Goal: Information Seeking & Learning: Learn about a topic

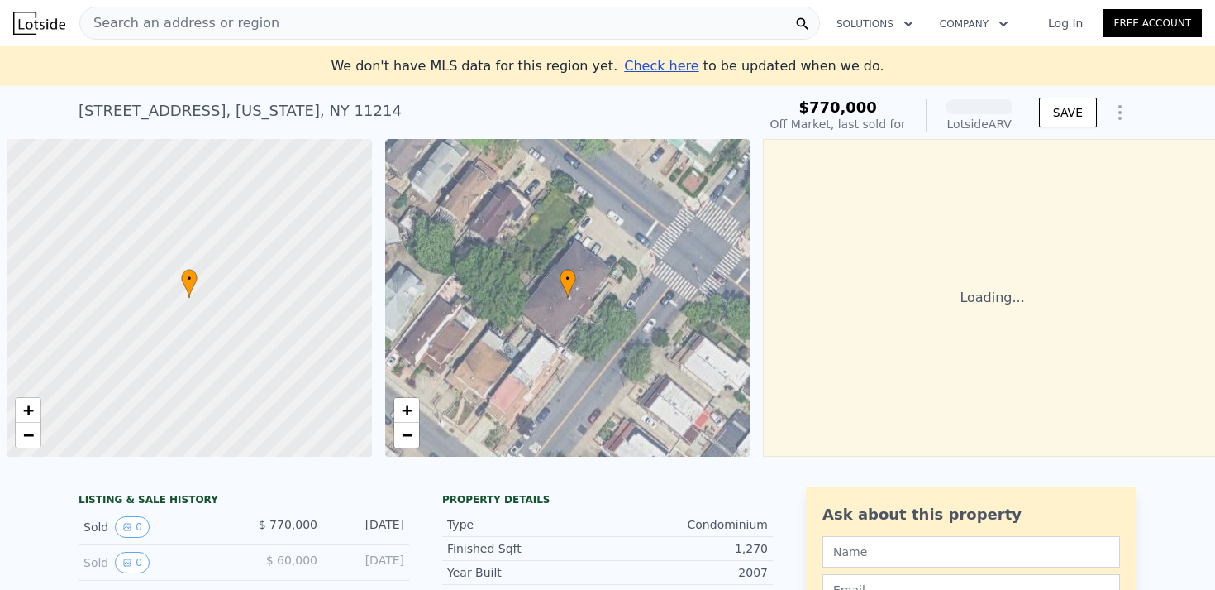
scroll to position [0, 7]
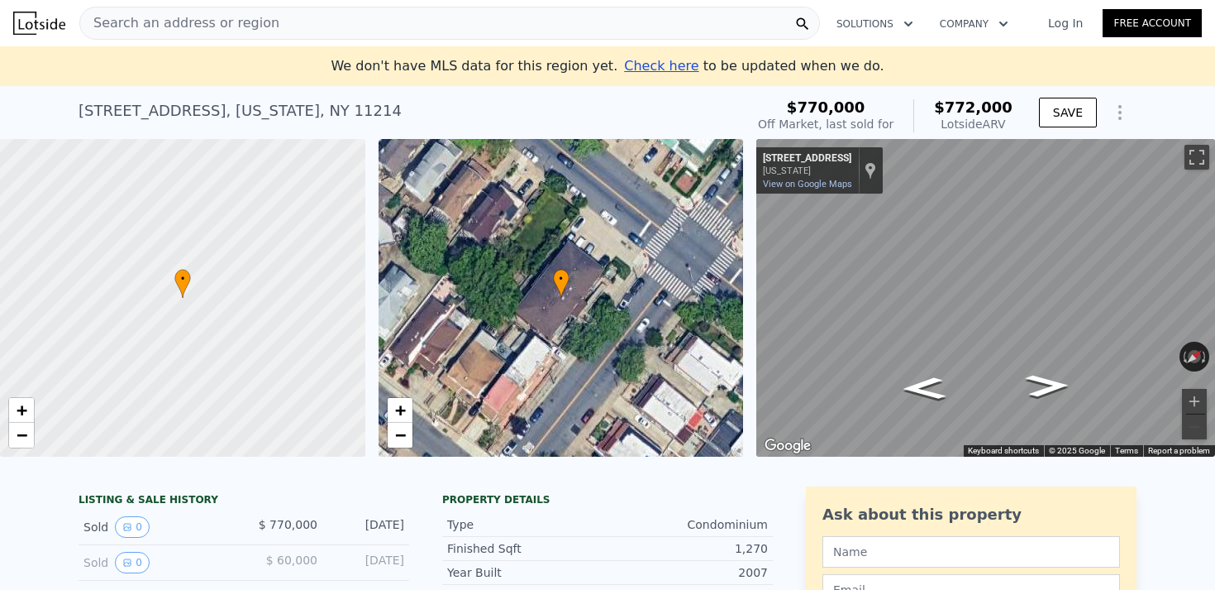
click at [298, 31] on div "Search an address or region" at bounding box center [449, 23] width 741 height 33
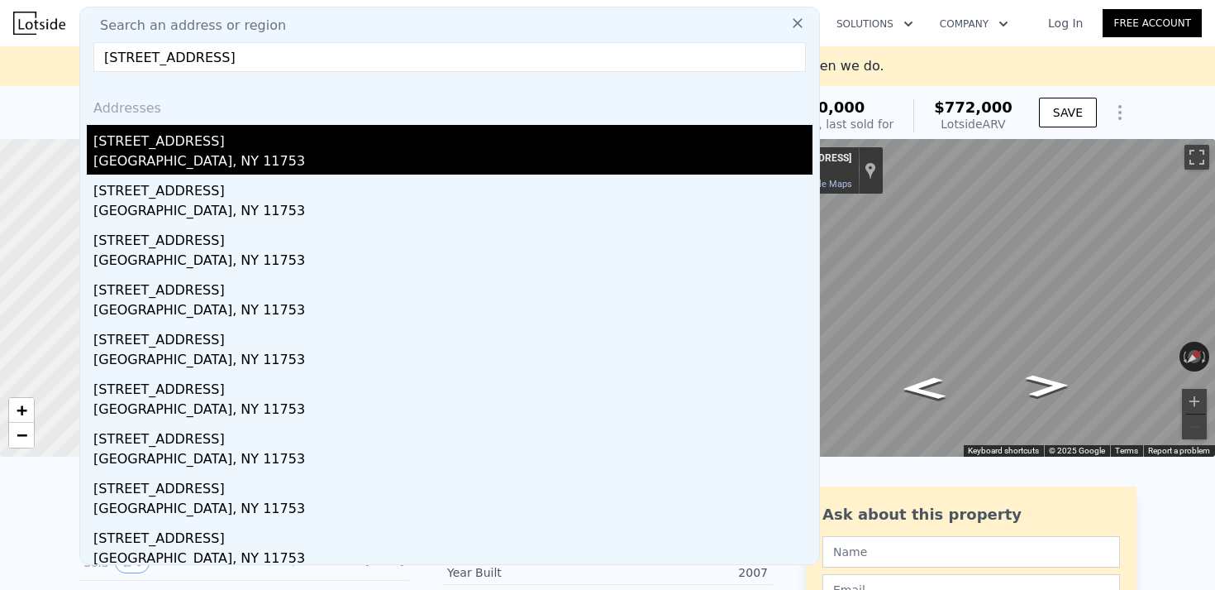
type input "[STREET_ADDRESS]"
click at [128, 166] on div "[GEOGRAPHIC_DATA], NY 11753" at bounding box center [452, 162] width 719 height 23
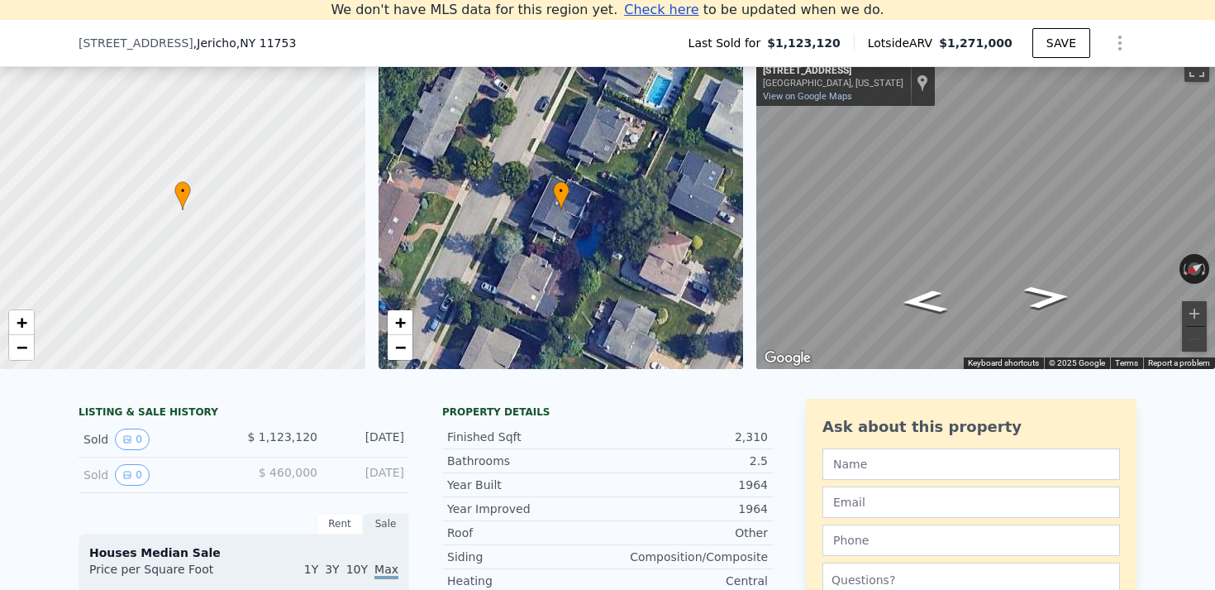
scroll to position [217, 0]
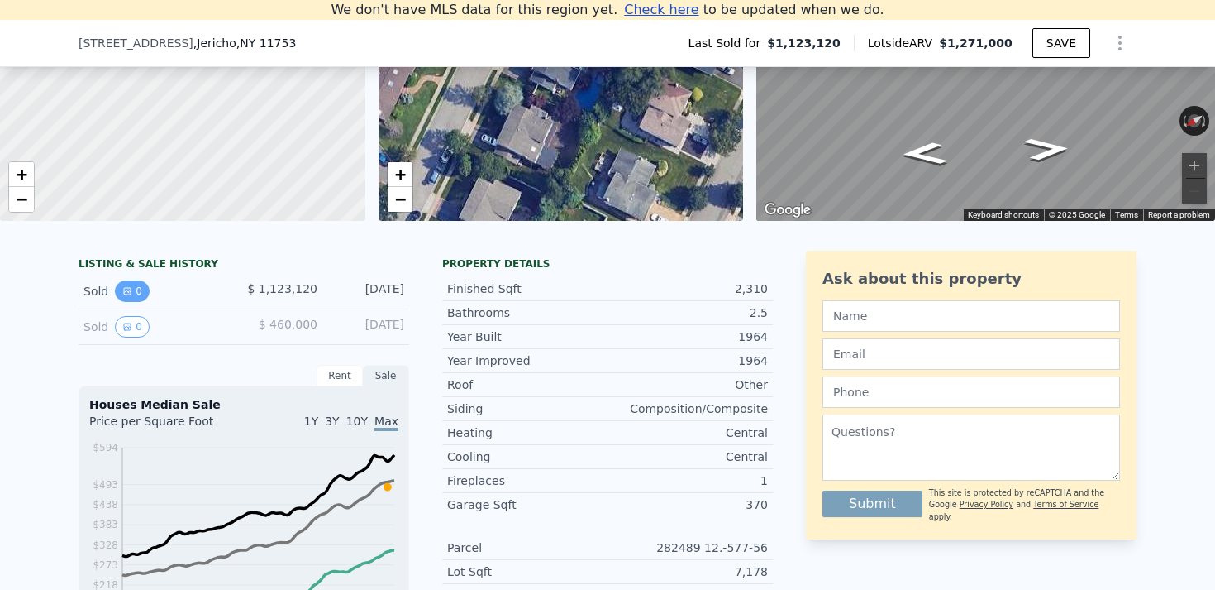
click at [135, 292] on button "0" at bounding box center [132, 290] width 35 height 21
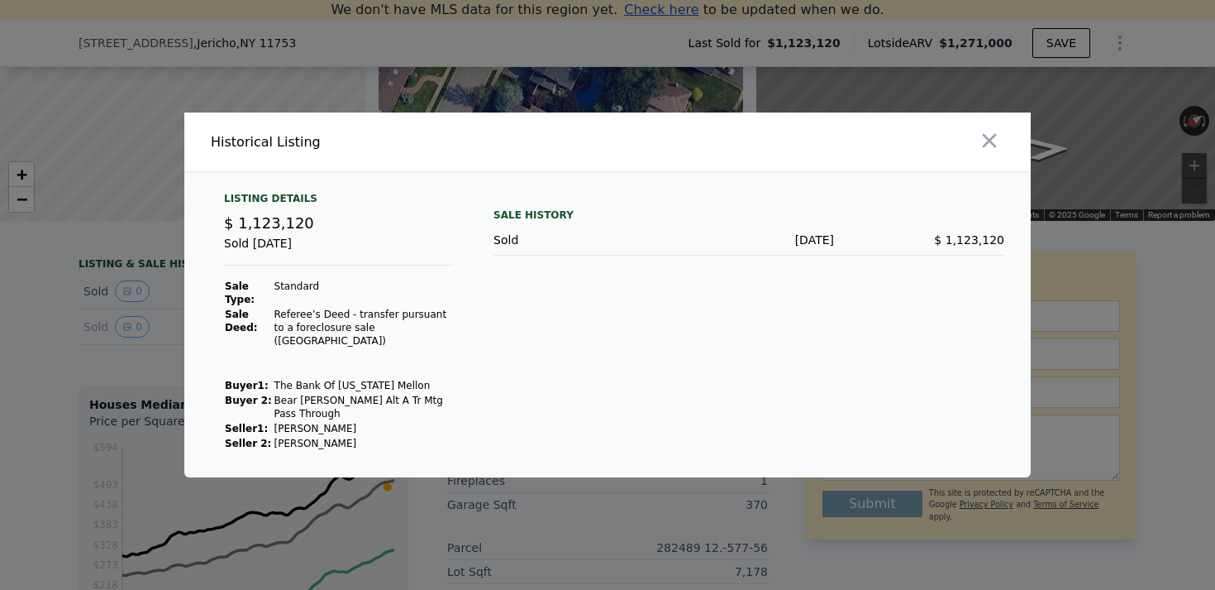
click at [327, 437] on td "[PERSON_NAME]" at bounding box center [364, 443] width 181 height 15
copy td "[PERSON_NAME]"
click at [150, 371] on div at bounding box center [607, 295] width 1215 height 590
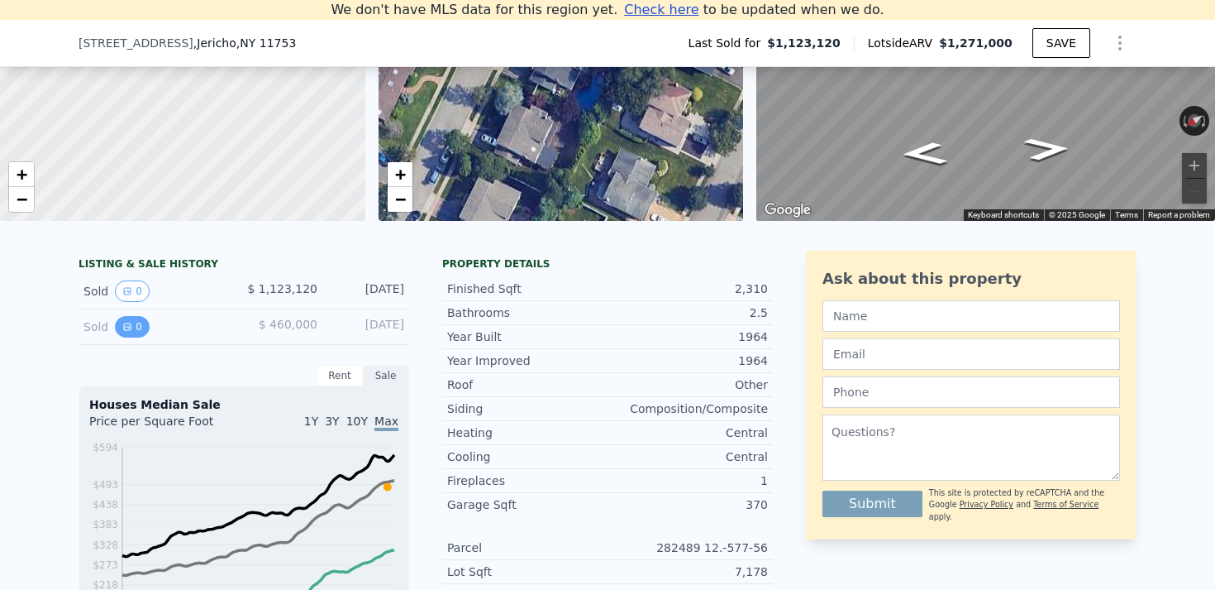
click at [123, 318] on button "0" at bounding box center [132, 326] width 35 height 21
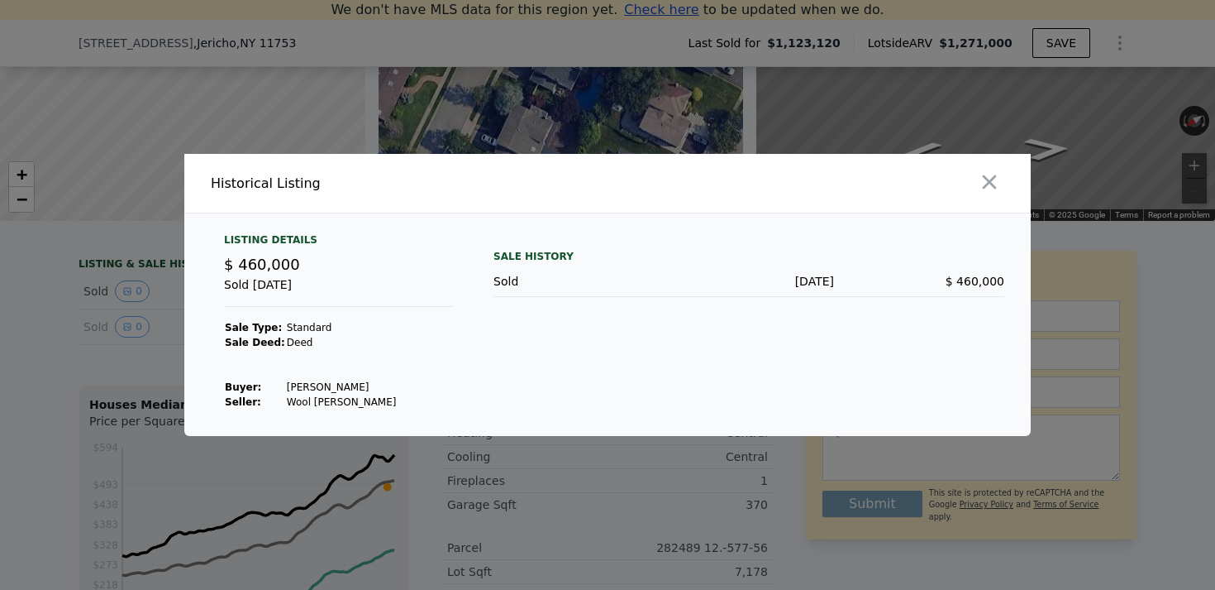
click at [117, 346] on div at bounding box center [607, 295] width 1215 height 590
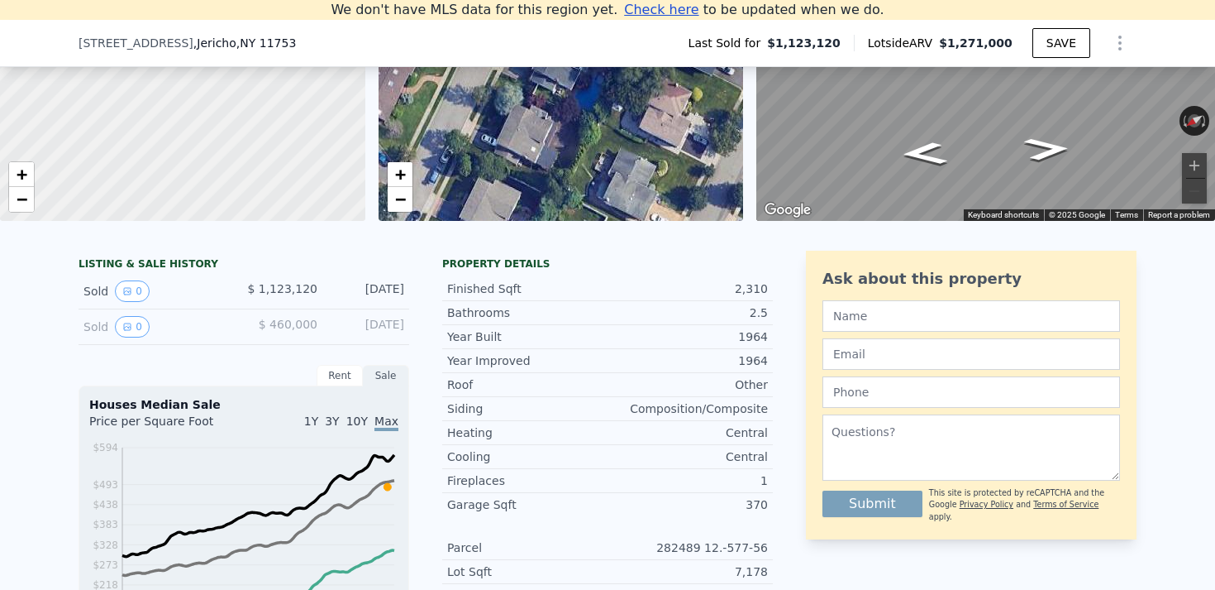
click at [120, 266] on div "LISTING & SALE HISTORY" at bounding box center [244, 265] width 331 height 17
click at [124, 289] on icon "View historical data" at bounding box center [127, 291] width 10 height 10
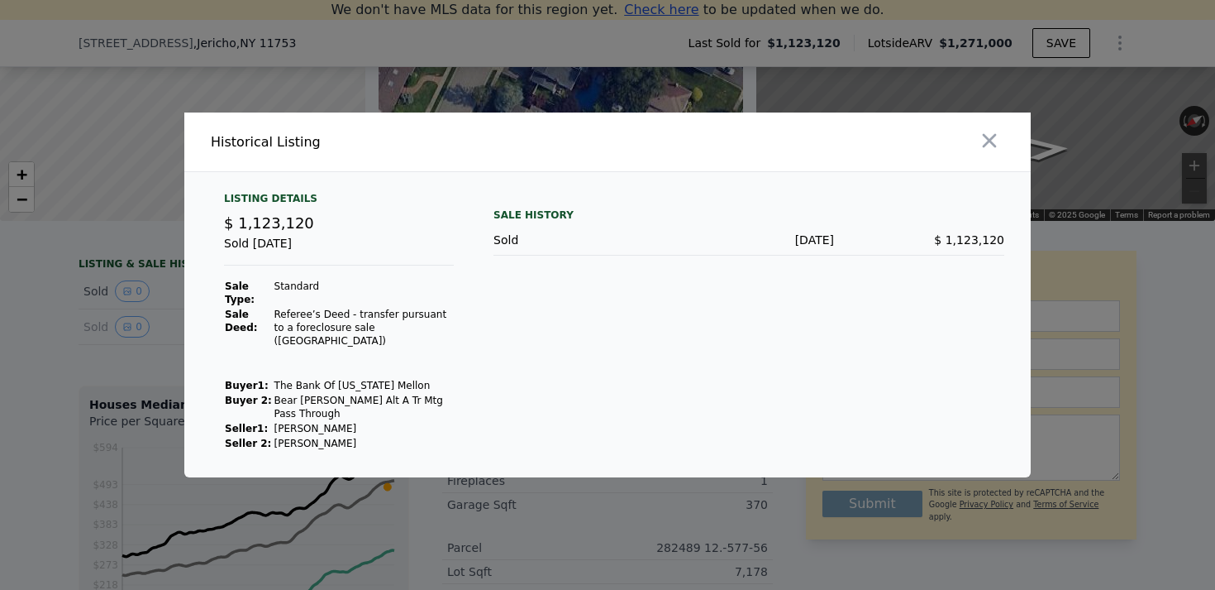
click at [112, 329] on div at bounding box center [607, 295] width 1215 height 590
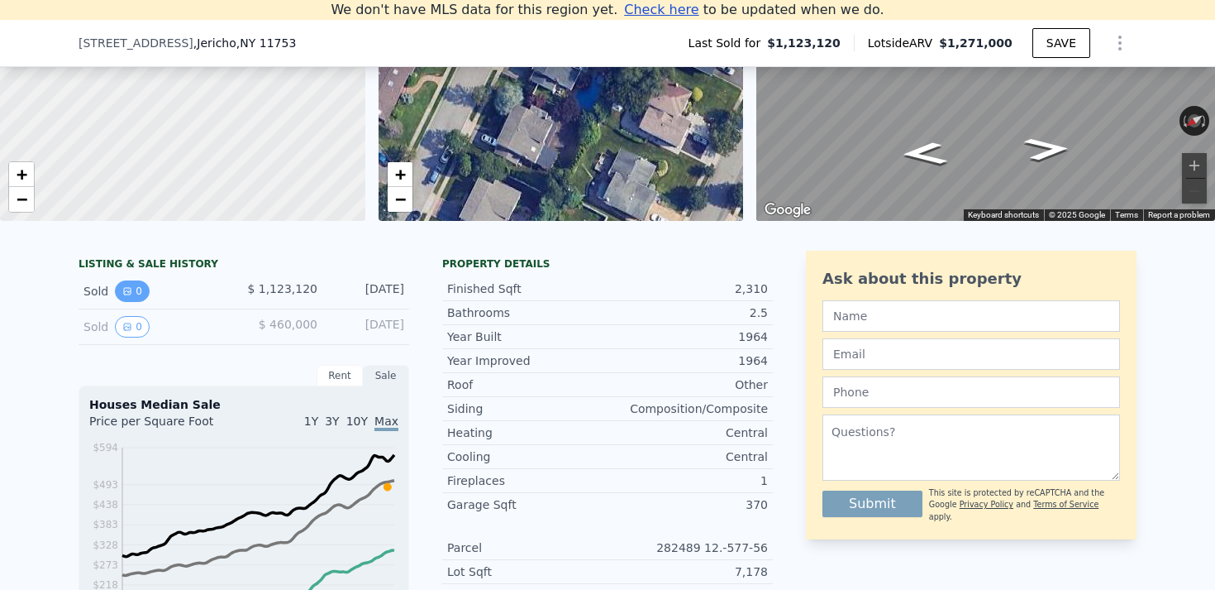
click at [124, 298] on button "0" at bounding box center [132, 290] width 35 height 21
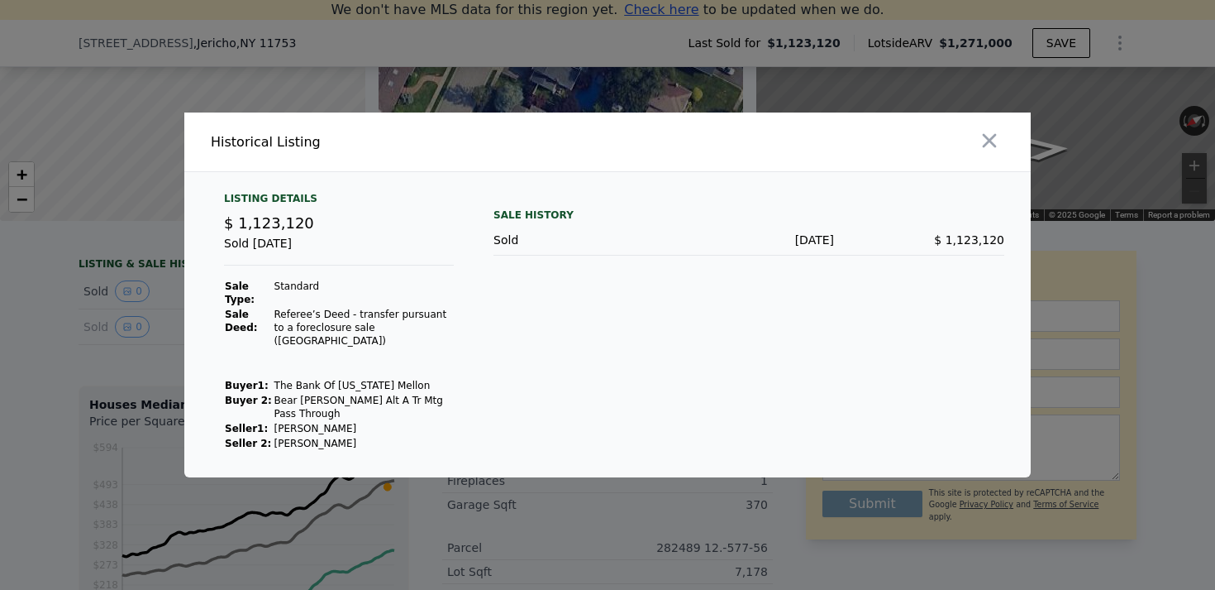
click at [127, 318] on div "Historical Listing Listing Details $ 1,123,120 Sold [DATE] Sale Type: Standard …" at bounding box center [607, 294] width 1215 height 365
click at [108, 312] on div at bounding box center [607, 295] width 1215 height 590
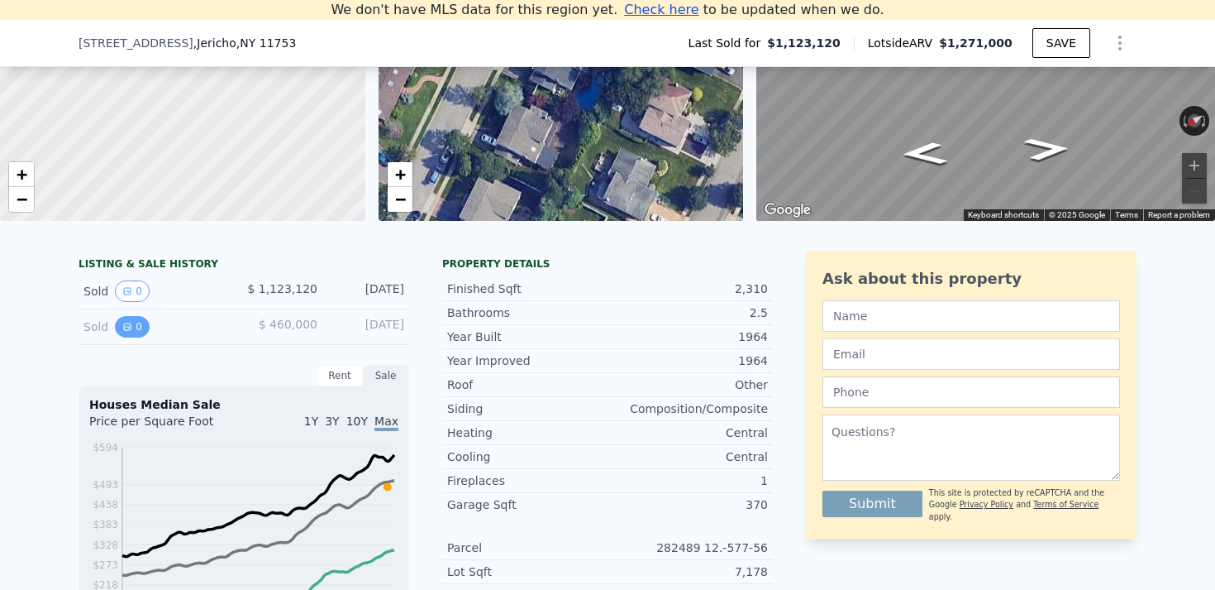
click at [143, 318] on button "0" at bounding box center [132, 326] width 35 height 21
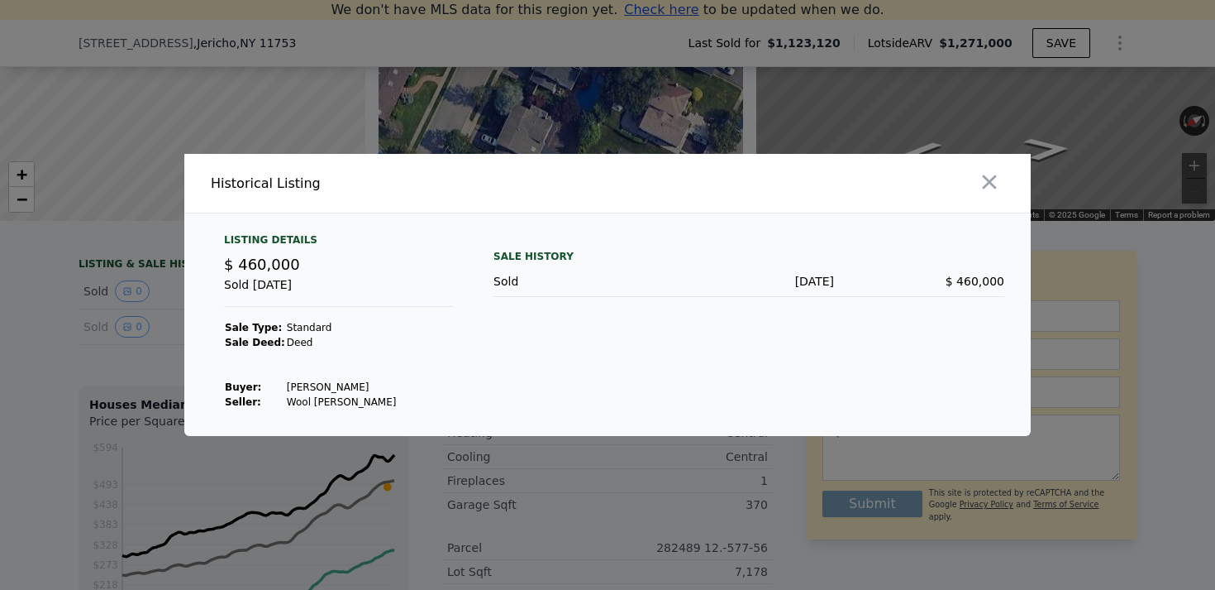
click at [329, 387] on td "[PERSON_NAME]" at bounding box center [342, 387] width 112 height 15
copy td "[PERSON_NAME]"
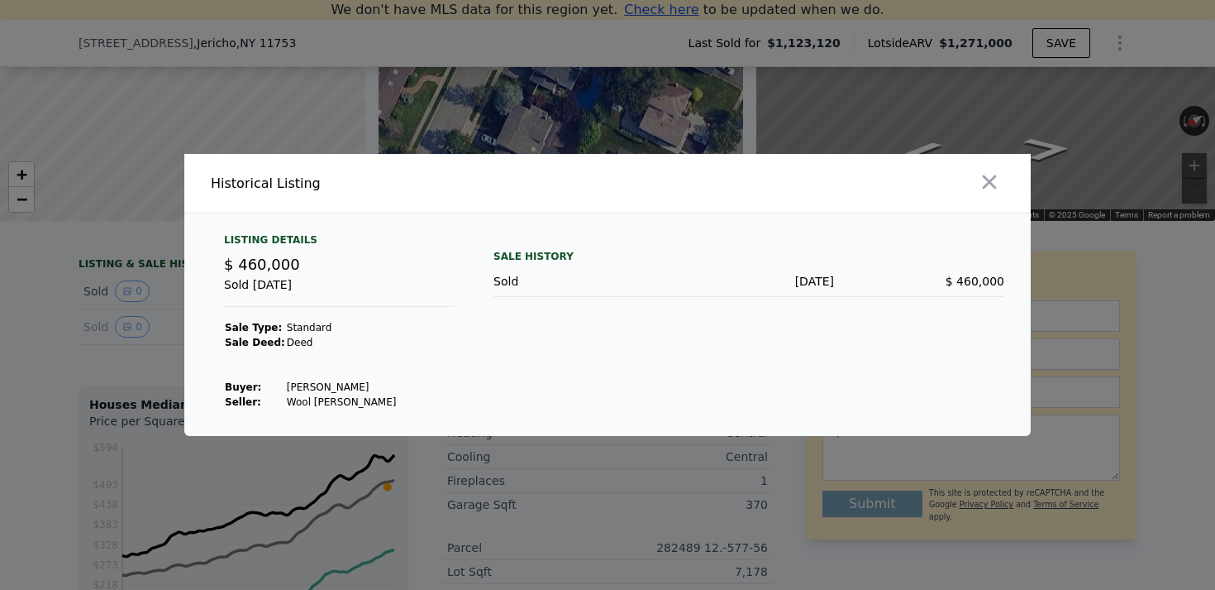
click at [131, 345] on div at bounding box center [607, 295] width 1215 height 590
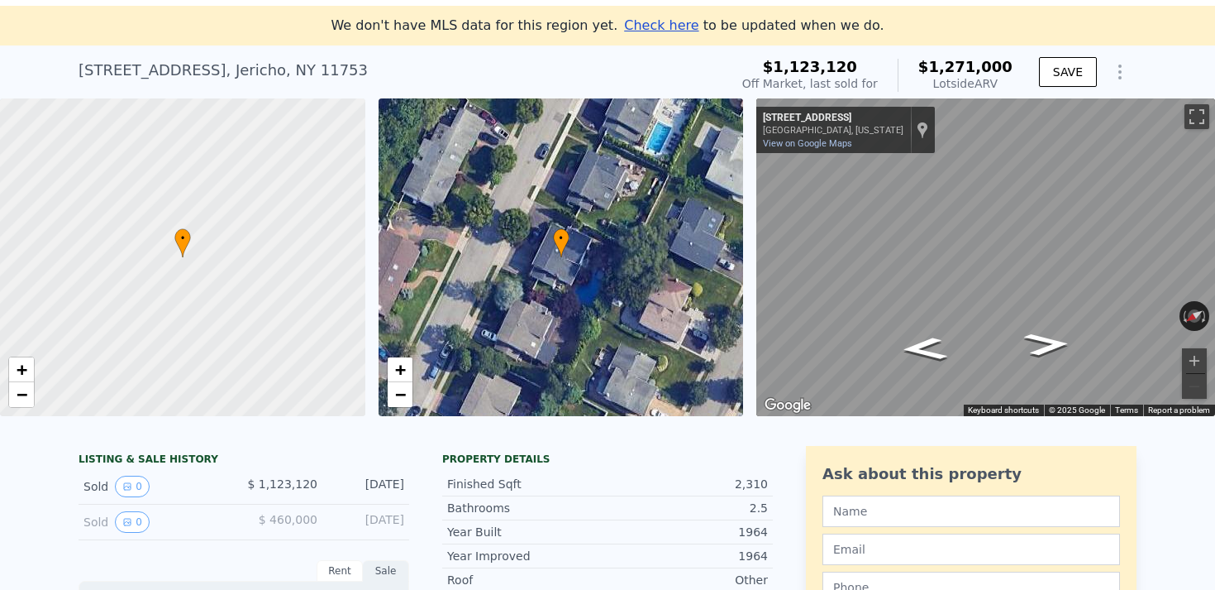
scroll to position [45, 0]
